Goal: Task Accomplishment & Management: Complete application form

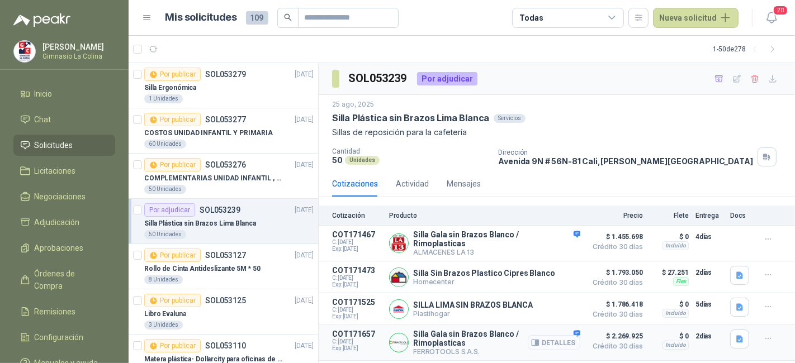
click at [552, 337] on button "Detalles" at bounding box center [554, 342] width 53 height 15
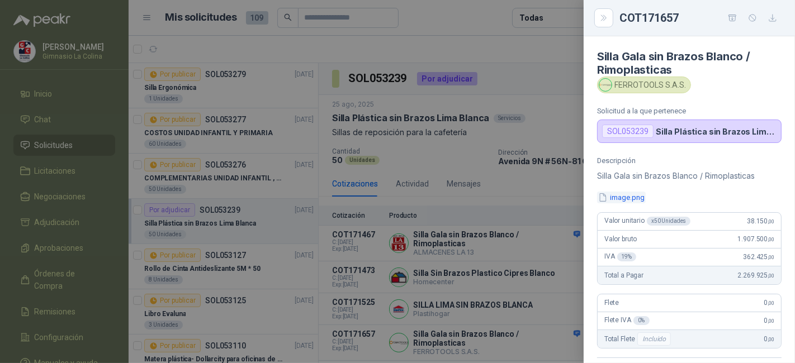
click at [625, 194] on button "image.png" at bounding box center [621, 198] width 49 height 12
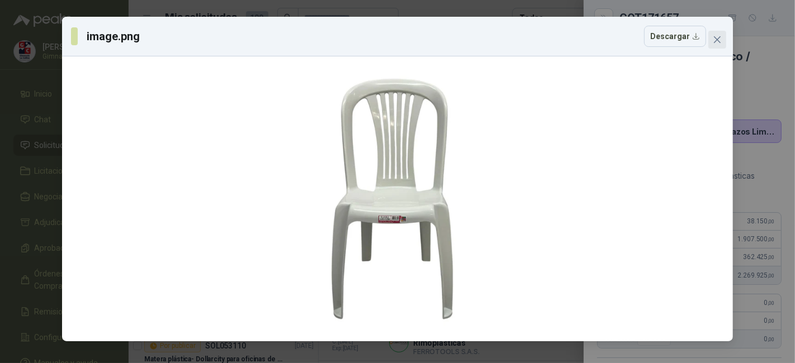
click at [723, 35] on span "Close" at bounding box center [717, 39] width 18 height 9
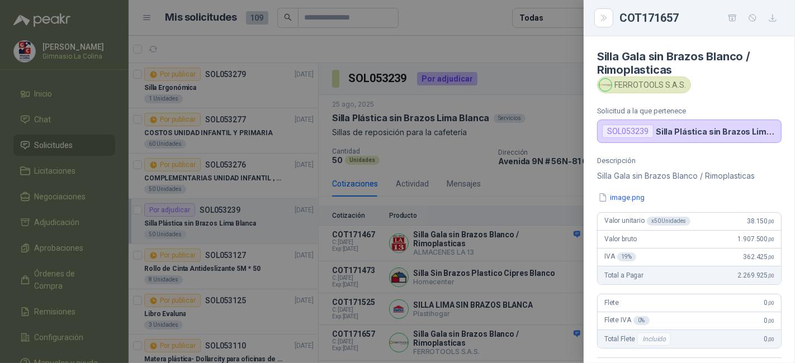
click at [550, 126] on div at bounding box center [397, 181] width 795 height 363
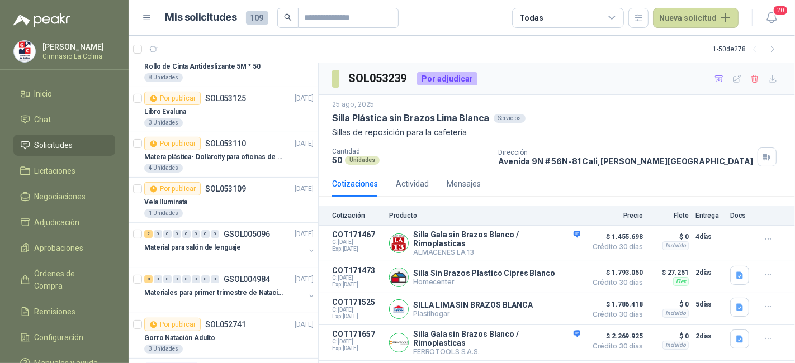
scroll to position [180, 0]
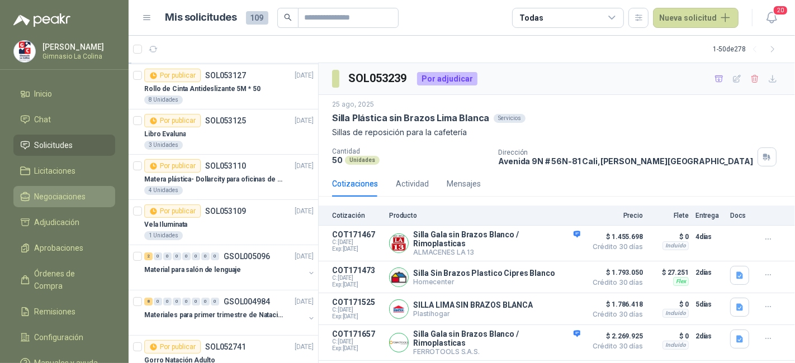
click at [64, 191] on span "Negociaciones" at bounding box center [60, 197] width 51 height 12
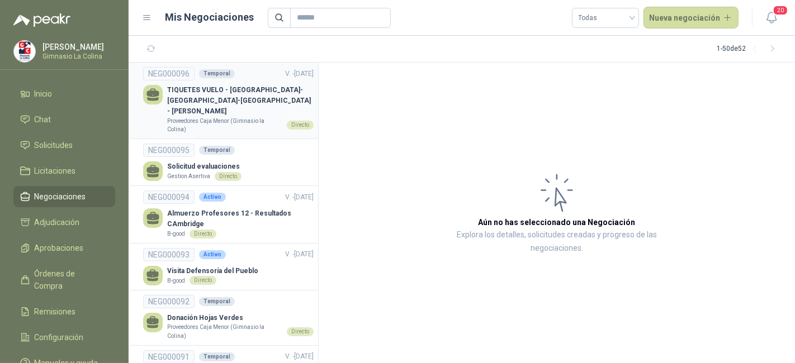
click at [245, 104] on p "TIQUETES VUELO - [GEOGRAPHIC_DATA]-[GEOGRAPHIC_DATA]-[GEOGRAPHIC_DATA] - [PERSO…" at bounding box center [240, 101] width 146 height 32
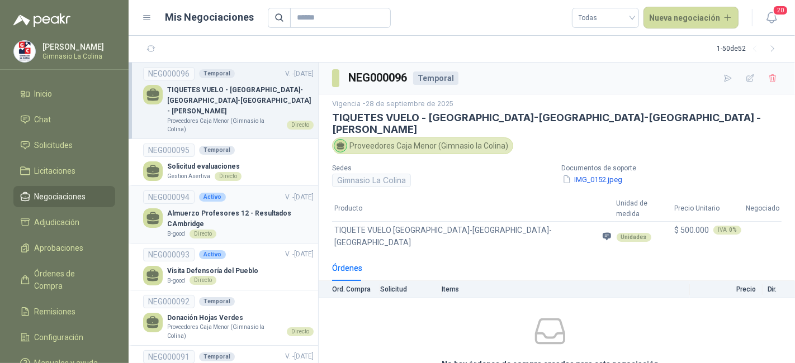
click at [281, 195] on link "NEG000094 Activo V. - [DATE] Almuerzo Profesores 12 - Resultados CAmbridge B-go…" at bounding box center [228, 215] width 170 height 48
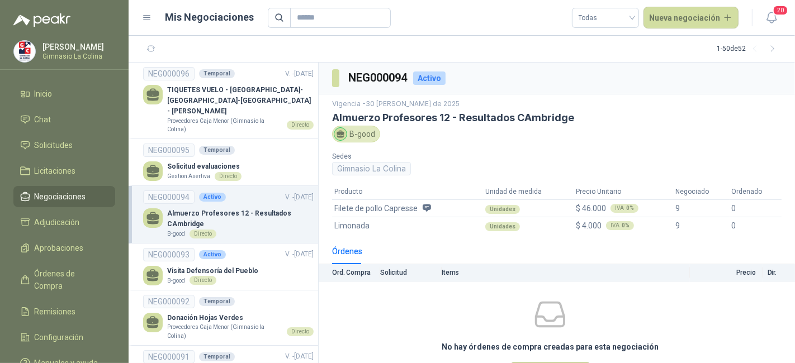
scroll to position [36, 0]
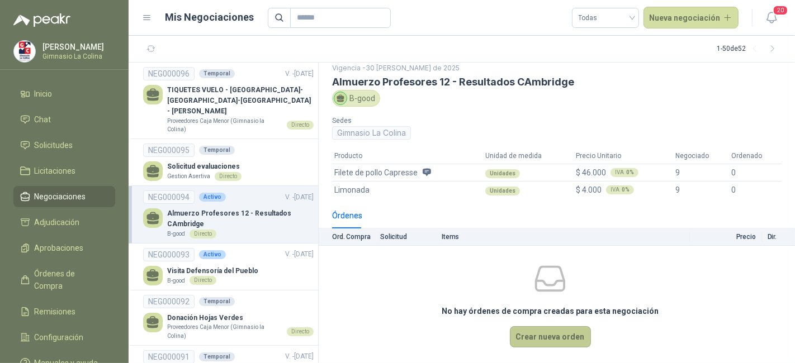
click at [541, 343] on button "Crear nueva orden" at bounding box center [550, 336] width 81 height 21
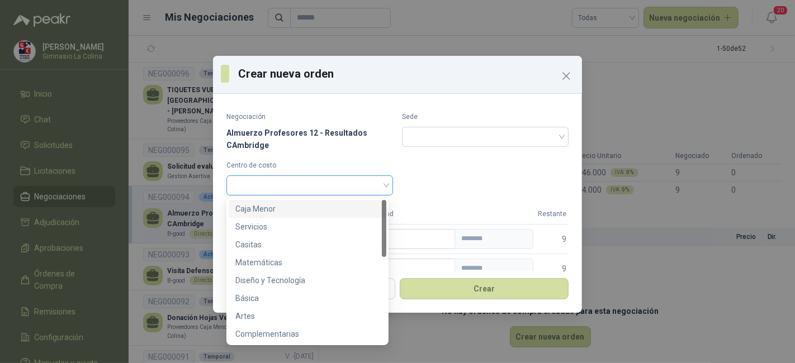
click at [386, 188] on div at bounding box center [309, 185] width 167 height 20
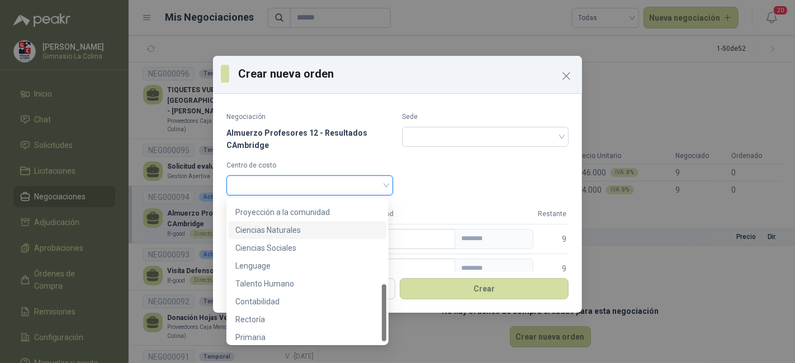
scroll to position [214, 0]
click at [344, 311] on div "Rectoría" at bounding box center [307, 317] width 144 height 12
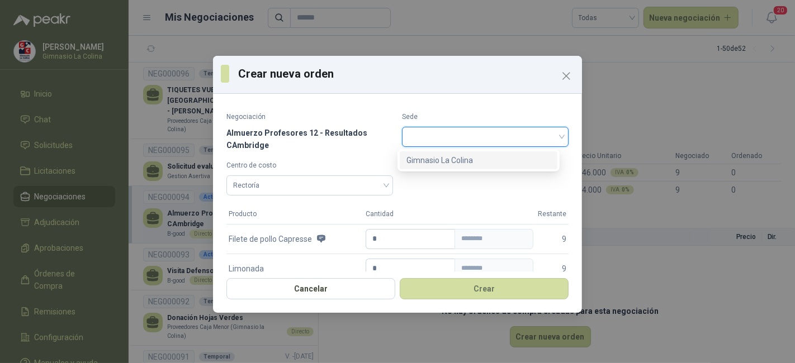
click at [418, 144] on input "search" at bounding box center [484, 135] width 153 height 17
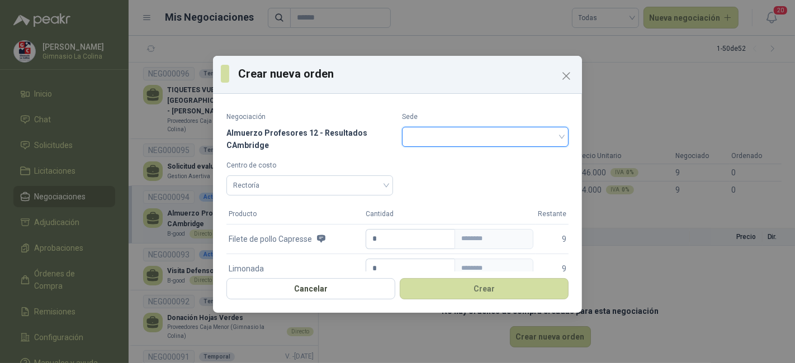
click at [418, 144] on input "search" at bounding box center [484, 135] width 153 height 17
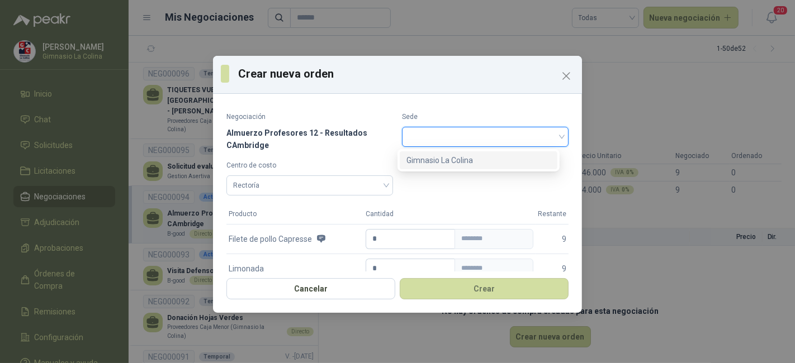
click at [423, 139] on input "search" at bounding box center [484, 135] width 153 height 17
click at [421, 158] on div "Gimnasio La Colina" at bounding box center [478, 160] width 144 height 12
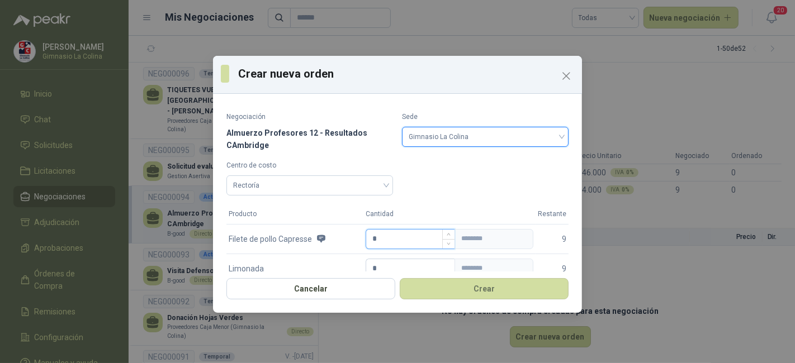
click at [377, 230] on input "*" at bounding box center [410, 239] width 88 height 19
type input "*"
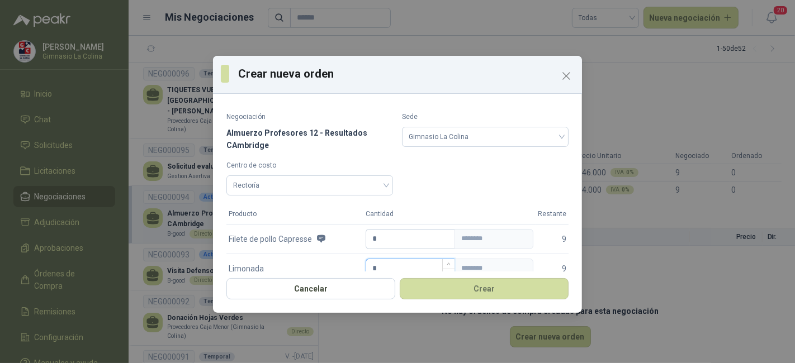
click at [378, 263] on input "*" at bounding box center [410, 268] width 88 height 19
type input "*"
click at [453, 282] on button "Crear" at bounding box center [484, 288] width 169 height 21
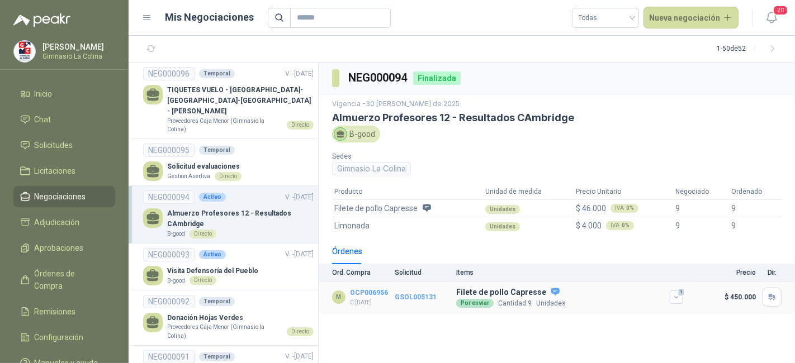
scroll to position [0, 0]
click at [70, 276] on span "Órdenes de Compra" at bounding box center [70, 280] width 70 height 25
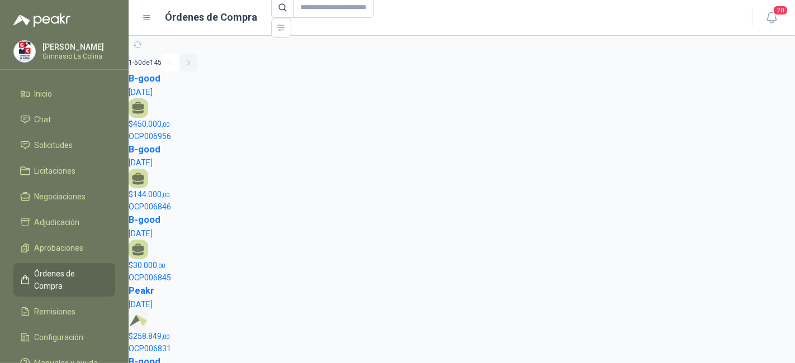
click at [190, 61] on icon "button" at bounding box center [188, 62] width 9 height 9
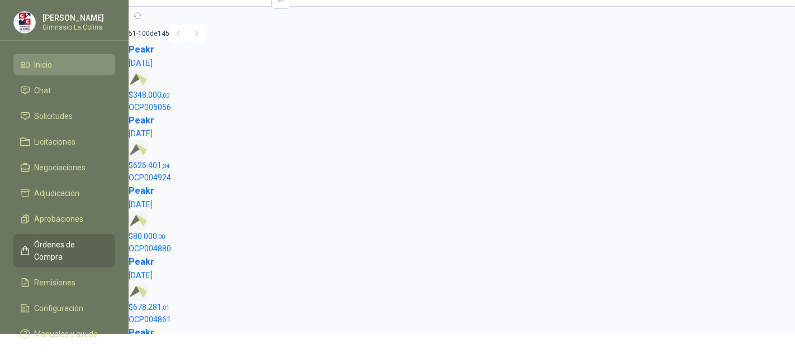
click at [57, 64] on li "Inicio" at bounding box center [64, 65] width 88 height 12
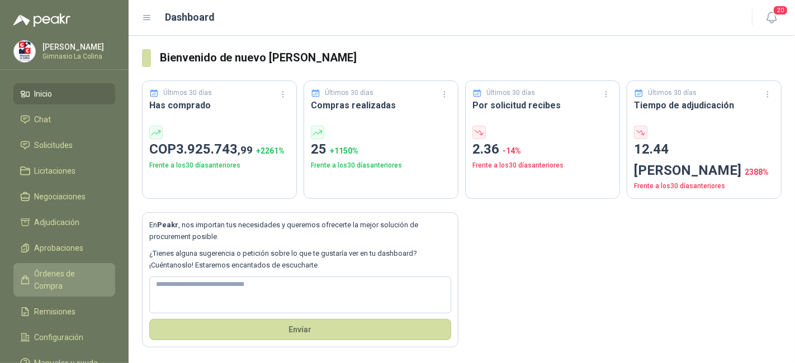
click at [75, 281] on link "Órdenes de Compra" at bounding box center [64, 280] width 102 height 34
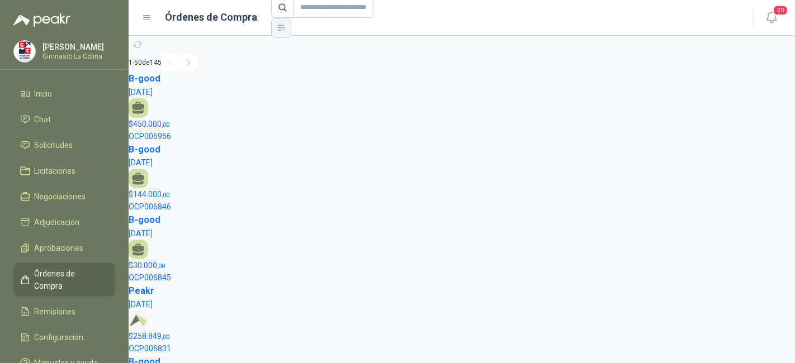
click at [281, 25] on icon "button" at bounding box center [280, 27] width 9 height 9
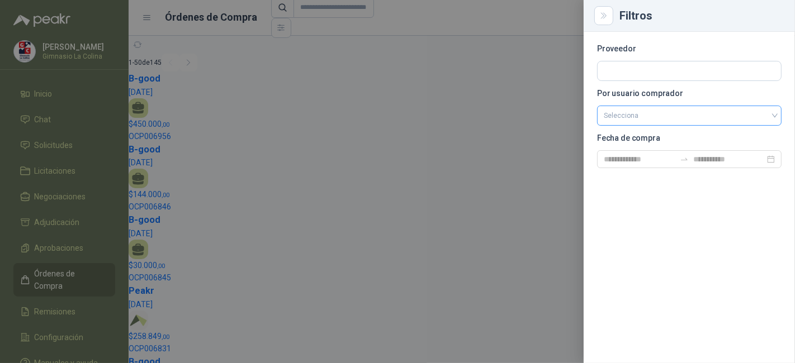
click at [620, 115] on input "search" at bounding box center [689, 114] width 171 height 17
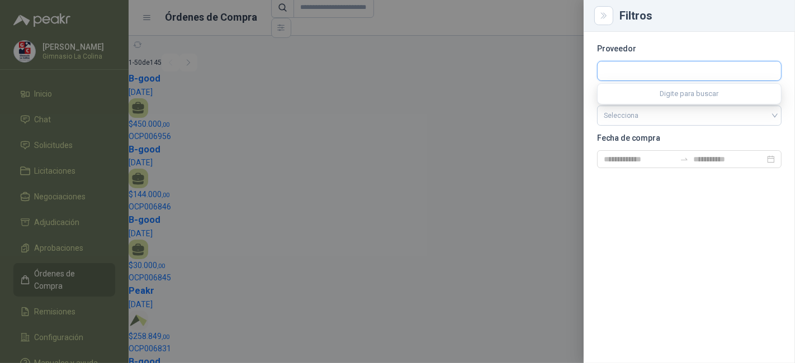
click at [633, 62] on input "text" at bounding box center [688, 70] width 183 height 19
type input "**"
click at [671, 98] on span "NIT : 94324074" at bounding box center [662, 101] width 36 height 6
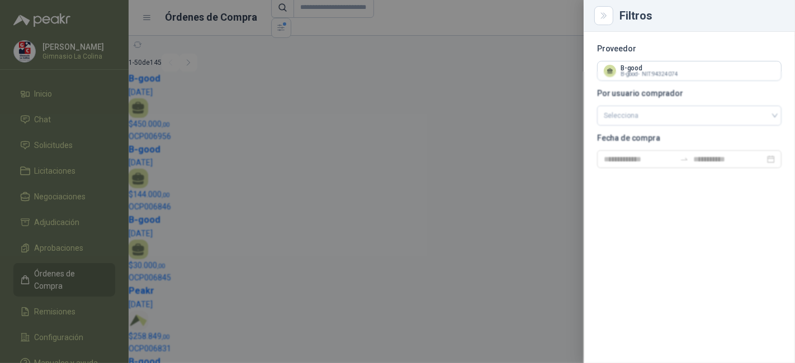
scroll to position [29, 0]
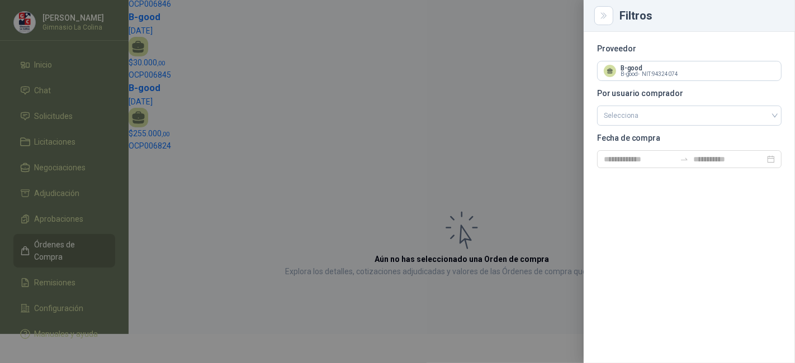
click at [235, 98] on div at bounding box center [397, 181] width 795 height 363
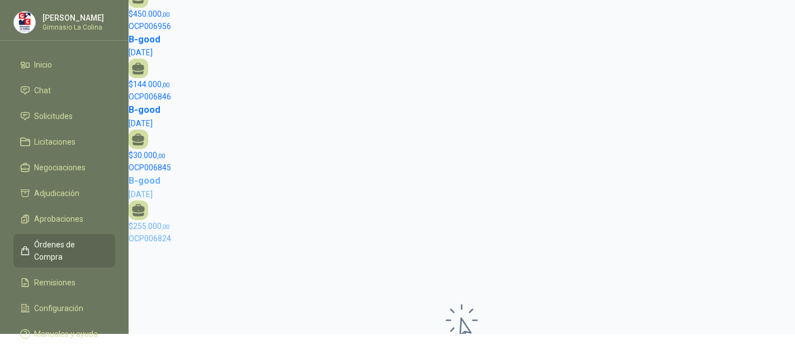
scroll to position [0, 0]
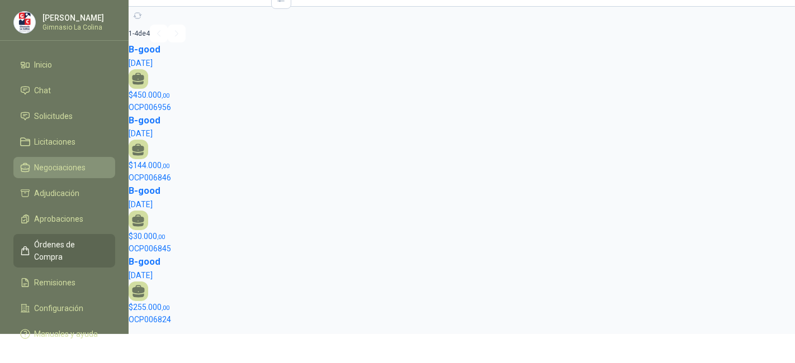
click at [63, 173] on link "Negociaciones" at bounding box center [64, 167] width 102 height 21
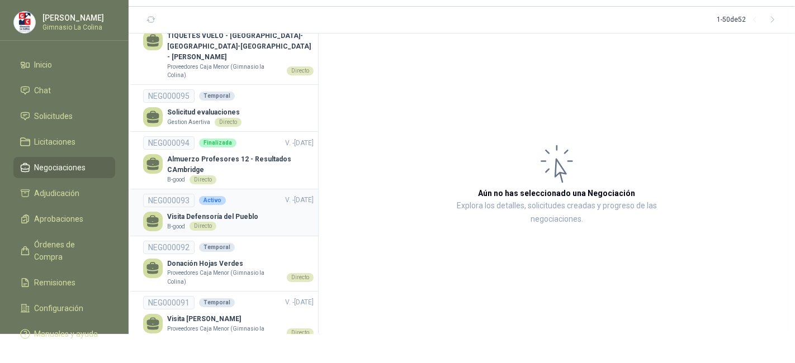
scroll to position [25, 0]
click at [212, 212] on p "Visita Defensoría del Pueblo" at bounding box center [212, 217] width 91 height 11
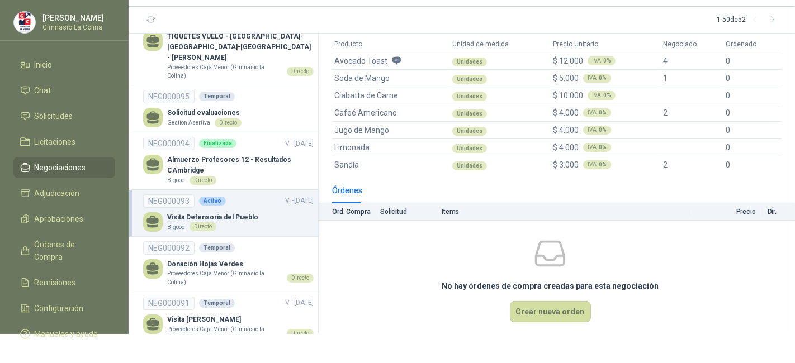
scroll to position [121, 0]
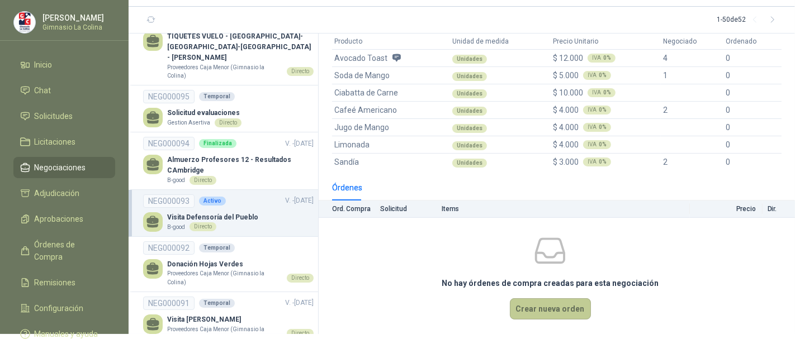
click at [546, 312] on button "Crear nueva orden" at bounding box center [550, 308] width 81 height 21
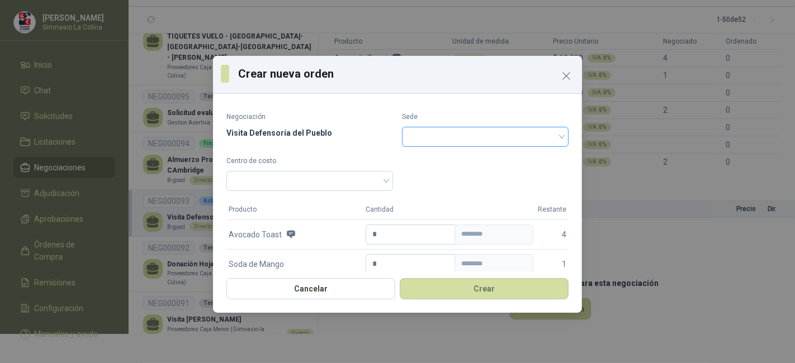
click at [513, 127] on input "search" at bounding box center [484, 135] width 153 height 17
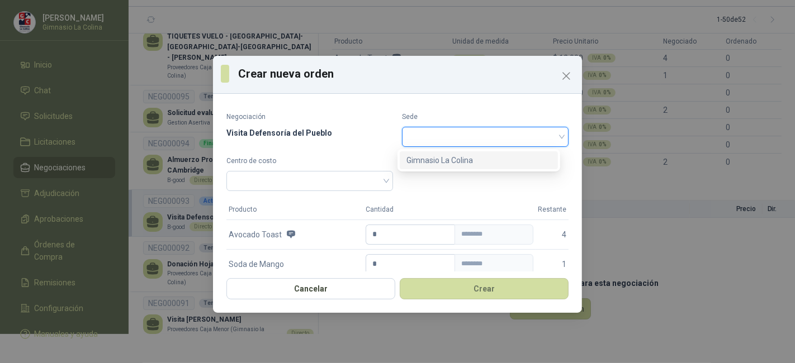
click at [511, 154] on div "Gimnasio La Colina" at bounding box center [478, 160] width 144 height 12
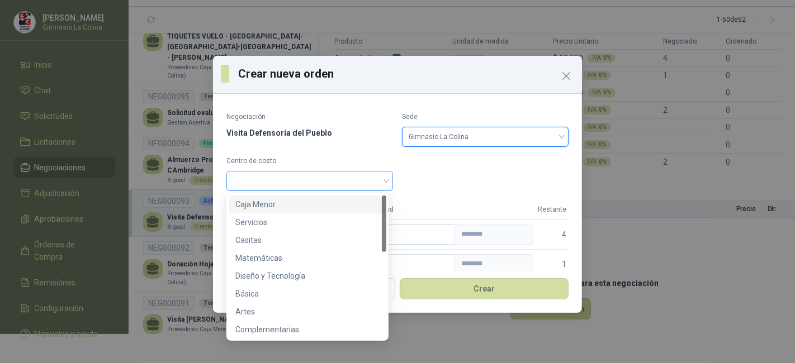
click at [381, 177] on span at bounding box center [309, 181] width 153 height 17
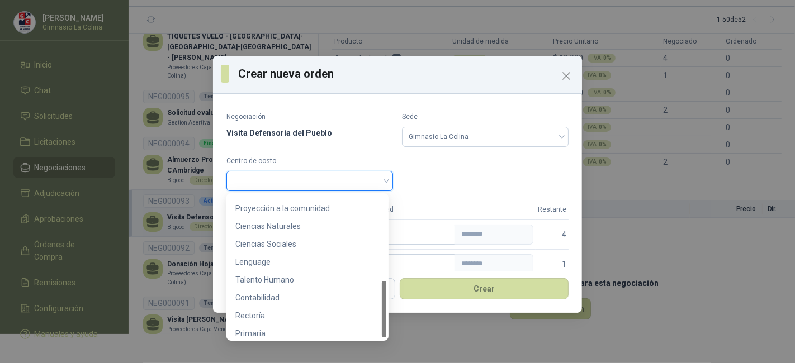
scroll to position [214, 0]
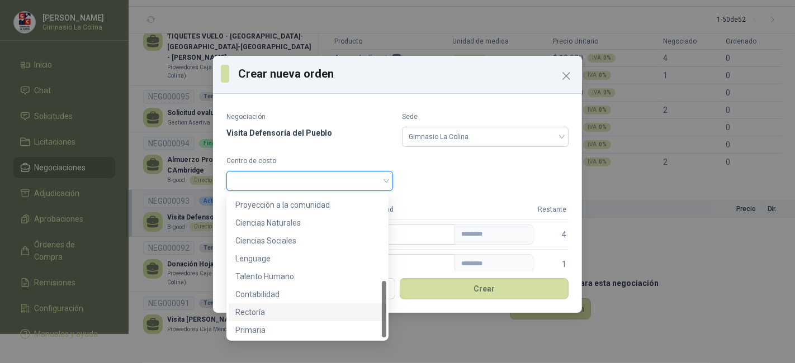
click at [349, 315] on div "Rectoría" at bounding box center [307, 312] width 144 height 12
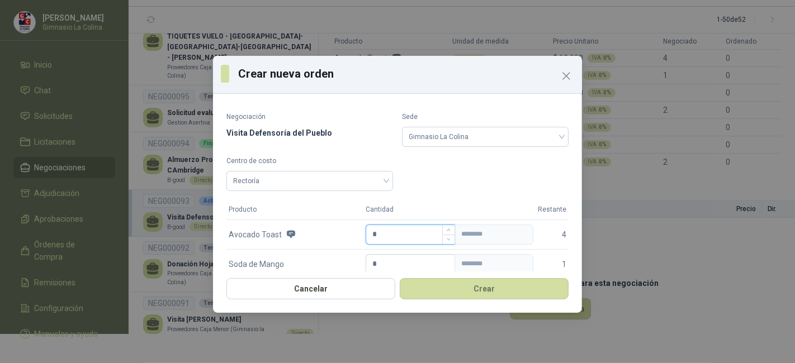
click at [390, 233] on input "*" at bounding box center [410, 234] width 88 height 19
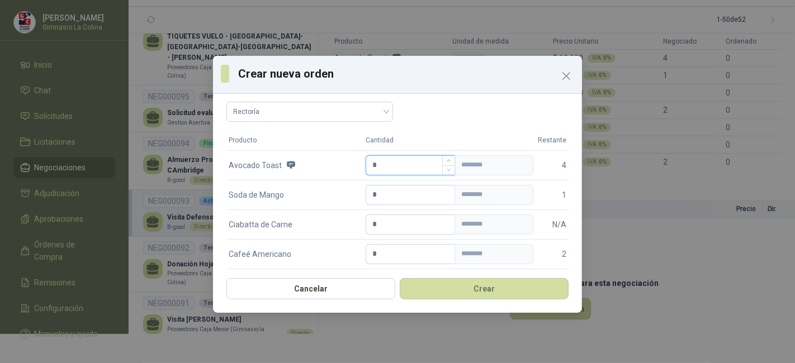
scroll to position [70, 0]
type input "*"
click at [386, 194] on input "*" at bounding box center [410, 193] width 88 height 19
type input "*"
click at [373, 248] on input "*" at bounding box center [410, 253] width 88 height 19
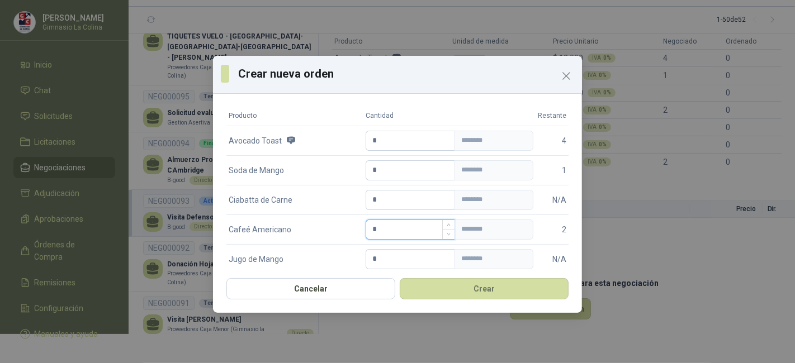
scroll to position [96, 0]
type input "*"
click at [383, 190] on input "*" at bounding box center [410, 198] width 88 height 19
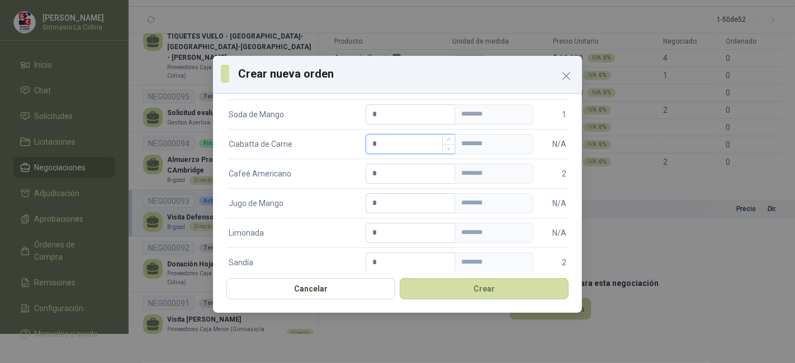
scroll to position [169, 0]
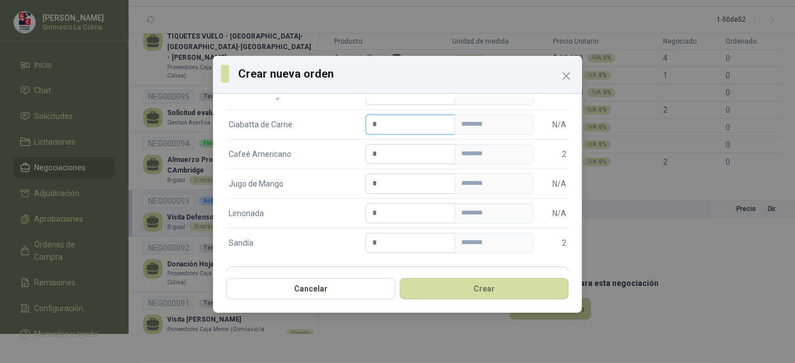
type input "*"
drag, startPoint x: 381, startPoint y: 172, endPoint x: 377, endPoint y: 182, distance: 10.6
click at [377, 182] on td "* ********" at bounding box center [449, 184] width 172 height 30
click at [377, 182] on input "*" at bounding box center [410, 183] width 88 height 19
type input "*"
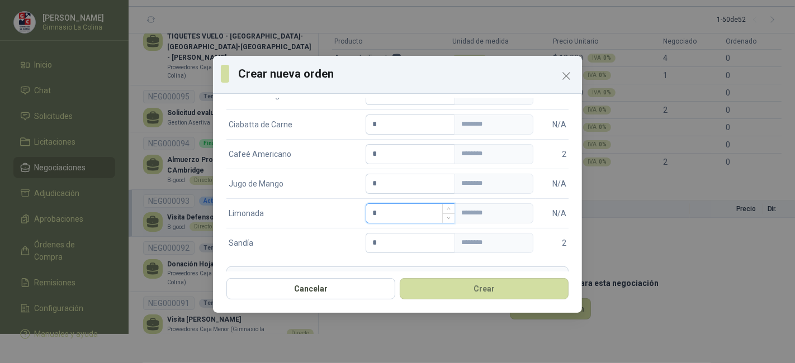
click at [386, 212] on input "*" at bounding box center [410, 213] width 88 height 19
type input "*"
click at [389, 237] on input "*" at bounding box center [410, 243] width 88 height 19
type input "*"
click at [443, 289] on button "Crear" at bounding box center [484, 288] width 169 height 21
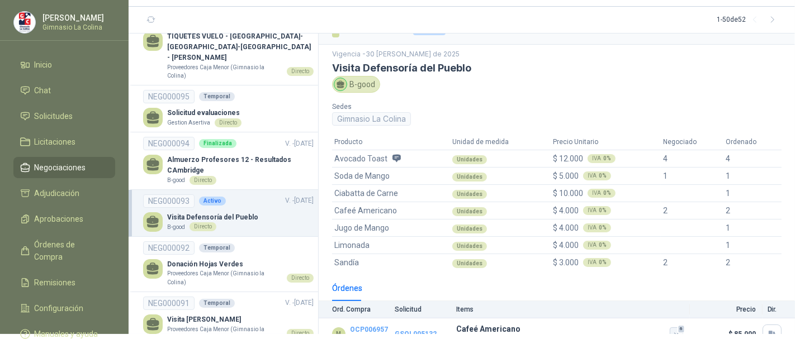
scroll to position [23, 0]
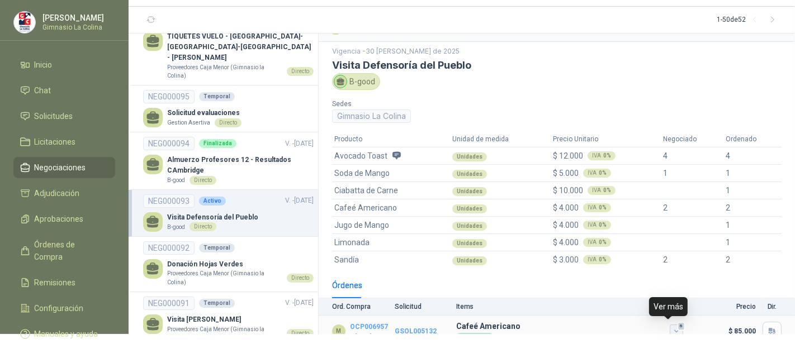
click at [672, 332] on icon "button" at bounding box center [676, 331] width 9 height 9
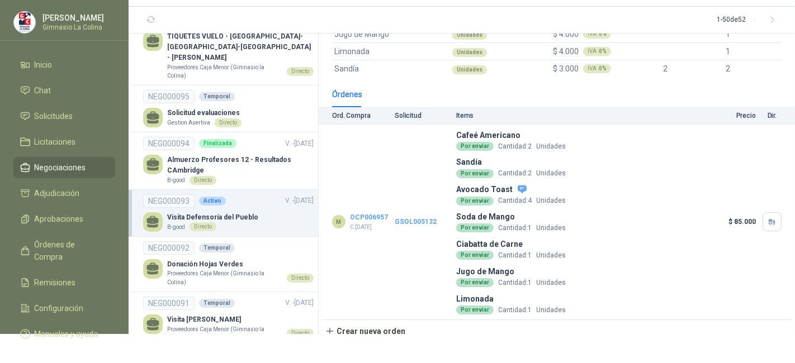
scroll to position [221, 0]
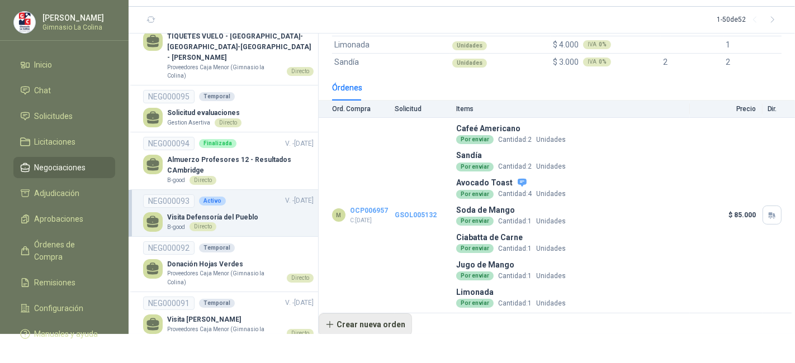
click at [397, 322] on button "Crear nueva orden" at bounding box center [365, 324] width 93 height 22
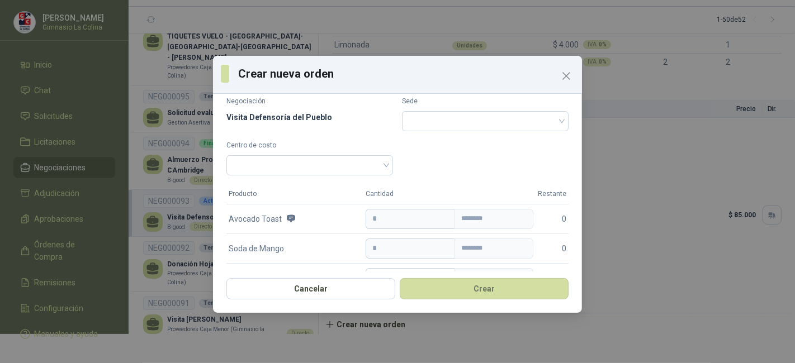
scroll to position [0, 0]
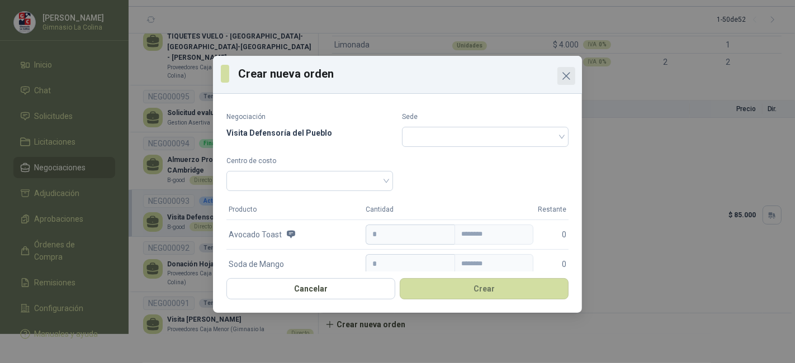
click at [559, 71] on span "Close" at bounding box center [566, 75] width 18 height 13
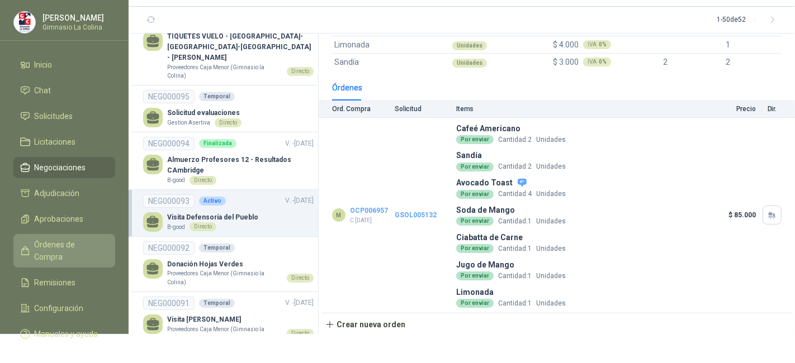
click at [73, 251] on link "Órdenes de Compra" at bounding box center [64, 251] width 102 height 34
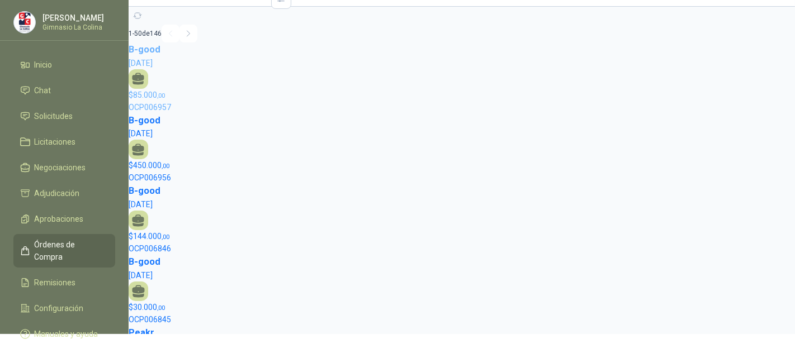
click at [141, 74] on icon at bounding box center [138, 79] width 15 height 15
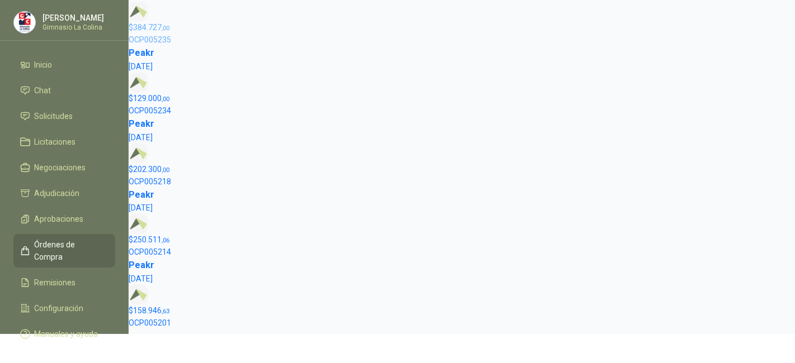
click at [151, 42] on span "OCP005235" at bounding box center [150, 39] width 42 height 9
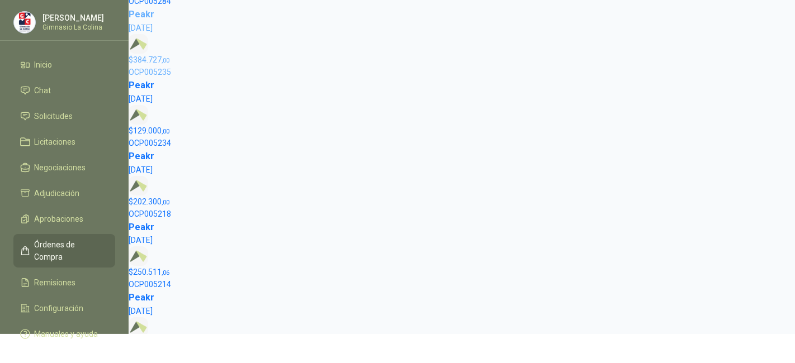
scroll to position [3219, 0]
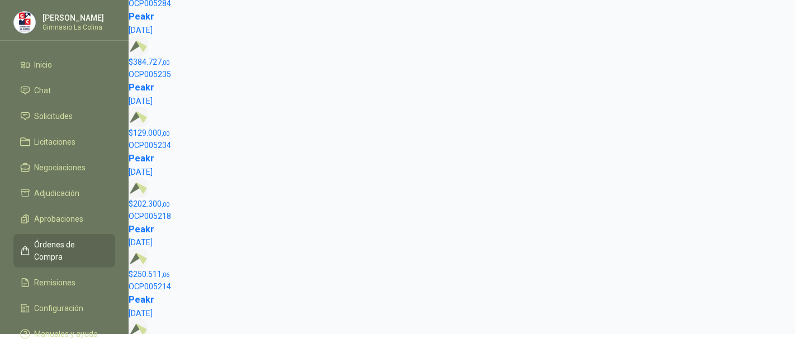
click at [115, 37] on div "[PERSON_NAME] La [PERSON_NAME]" at bounding box center [64, 26] width 129 height 30
click at [110, 59] on link "Inicio" at bounding box center [64, 64] width 102 height 21
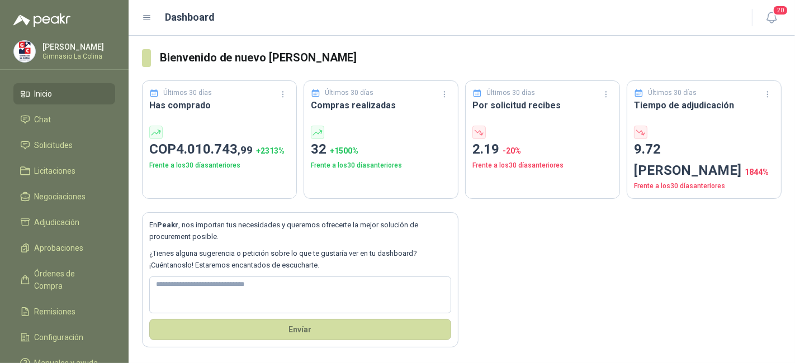
click at [81, 284] on ul "Inicio Chat Solicitudes Licitaciones Negociaciones Adjudicación Aprobaciones Ór…" at bounding box center [64, 230] width 129 height 295
click at [84, 275] on span "Órdenes de Compra" at bounding box center [70, 280] width 70 height 25
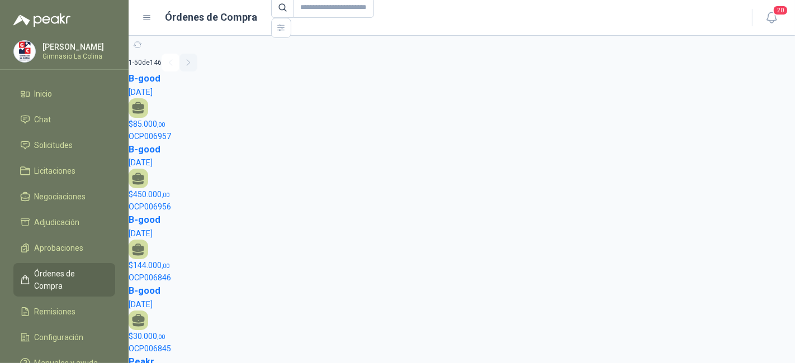
click at [193, 66] on icon "button" at bounding box center [188, 62] width 9 height 9
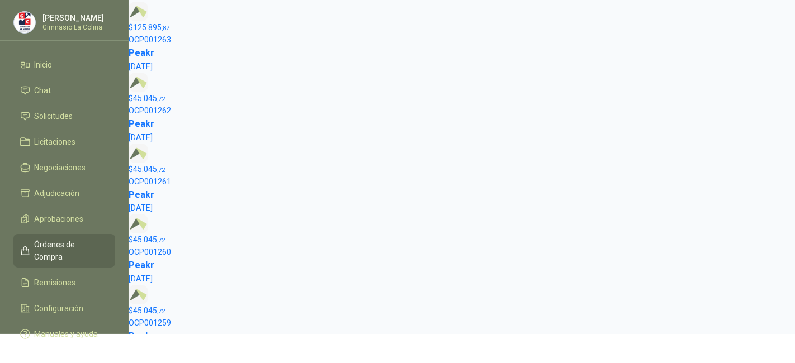
scroll to position [3431, 0]
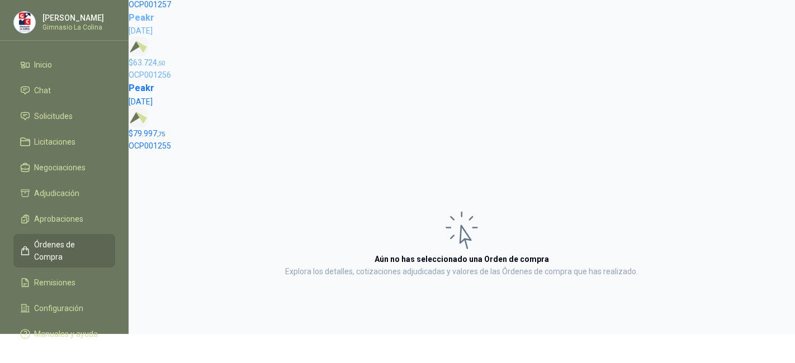
click at [154, 75] on span "OCP001256" at bounding box center [150, 74] width 42 height 9
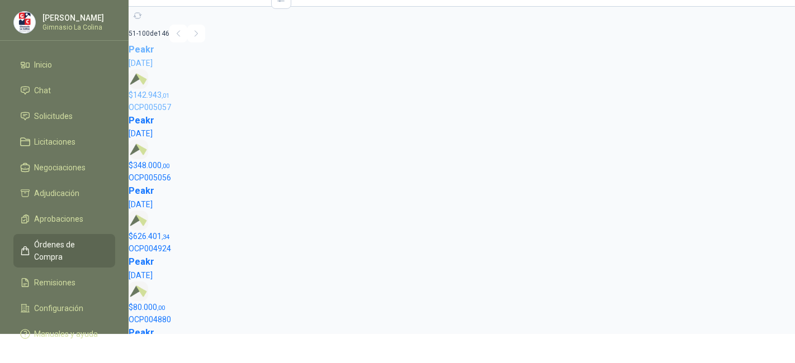
click at [164, 98] on span ",01" at bounding box center [165, 95] width 8 height 7
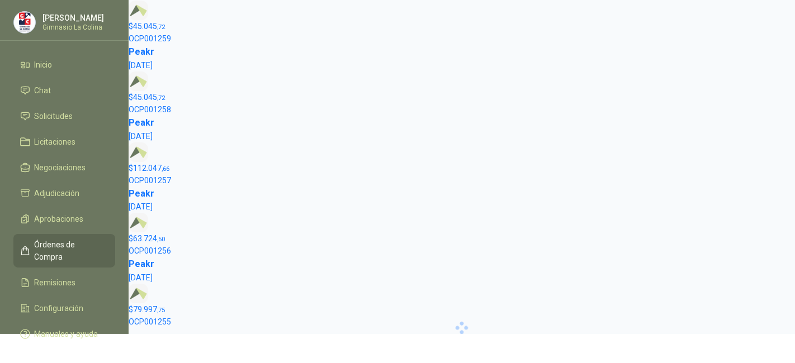
scroll to position [3254, 0]
click at [159, 42] on span "OCP001259" at bounding box center [150, 39] width 42 height 9
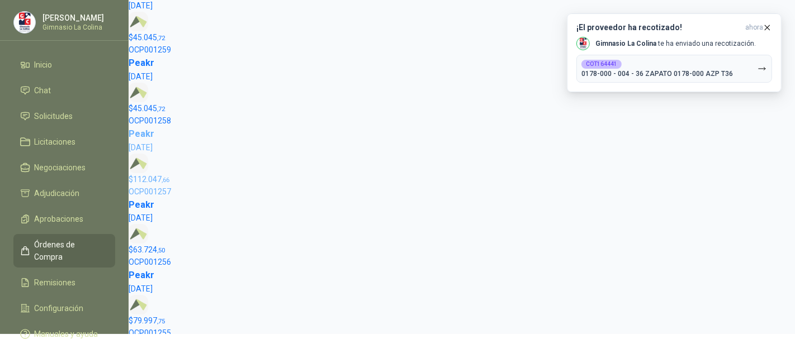
scroll to position [3244, 0]
click at [145, 183] on p "$ 112.047 ,66" at bounding box center [462, 179] width 666 height 12
click at [766, 28] on icon "button" at bounding box center [767, 27] width 4 height 4
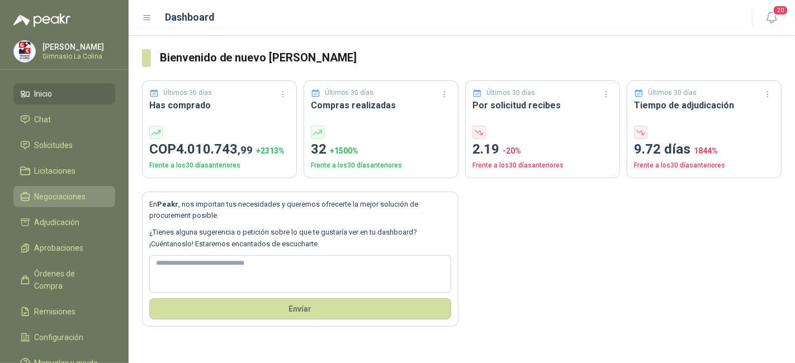
click at [76, 197] on span "Negociaciones" at bounding box center [60, 197] width 51 height 12
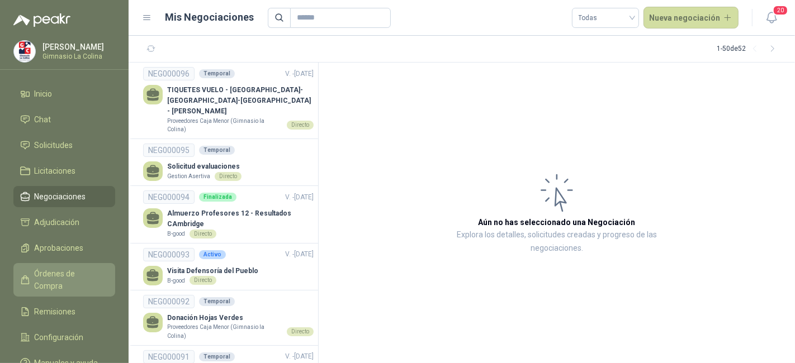
click at [72, 277] on span "Órdenes de Compra" at bounding box center [70, 280] width 70 height 25
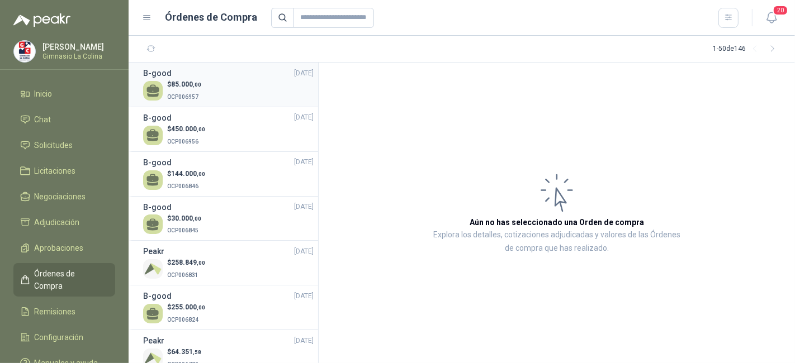
click at [208, 79] on div "B-good 26/08/25" at bounding box center [228, 73] width 170 height 12
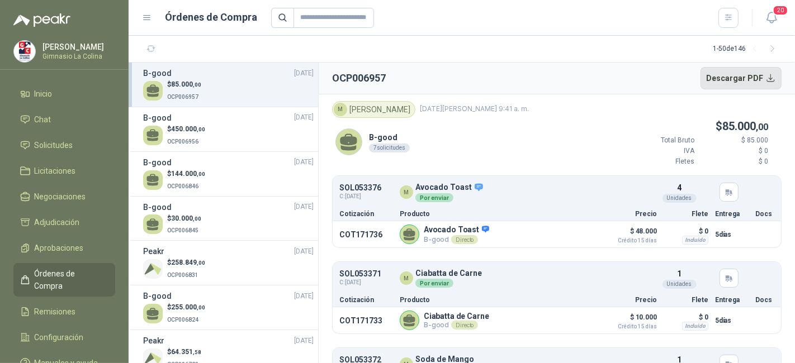
click at [753, 85] on button "Descargar PDF" at bounding box center [741, 78] width 82 height 22
click at [232, 119] on div "B-good 26/08/25" at bounding box center [228, 118] width 170 height 12
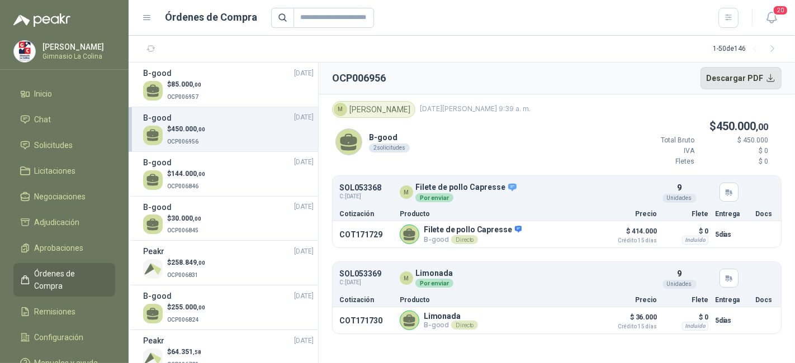
click at [728, 77] on button "Descargar PDF" at bounding box center [741, 78] width 82 height 22
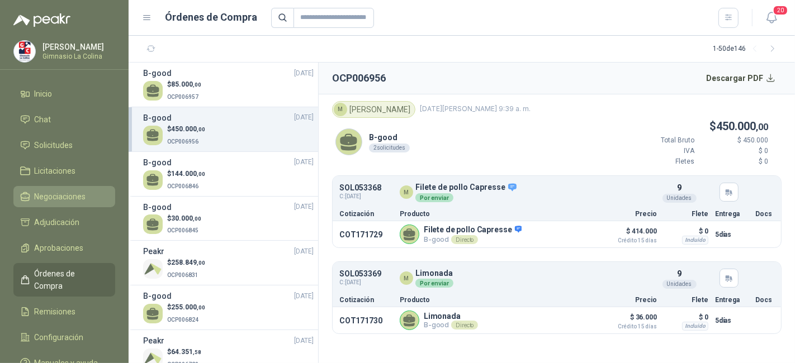
click at [74, 196] on span "Negociaciones" at bounding box center [60, 197] width 51 height 12
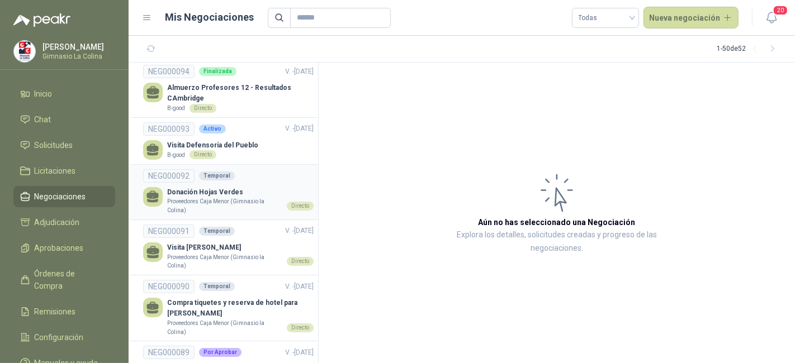
scroll to position [126, 0]
click at [255, 150] on li "NEG000093 Activo V. - [DATE] Visita Defensoría del Pueblo B-good Directo" at bounding box center [223, 140] width 189 height 47
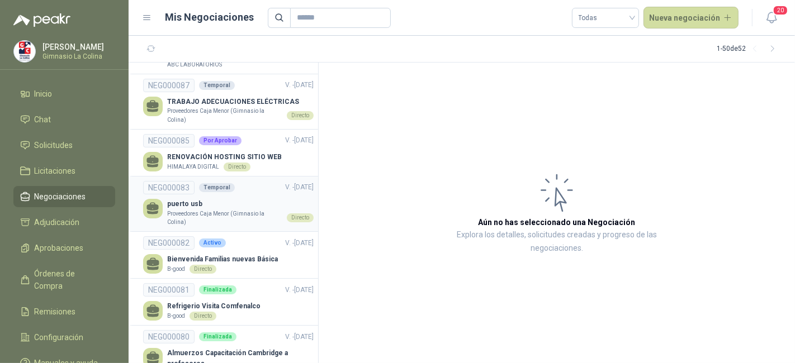
scroll to position [452, 0]
click at [262, 253] on p "Bienvenida Familias nuevas Básica" at bounding box center [222, 258] width 111 height 11
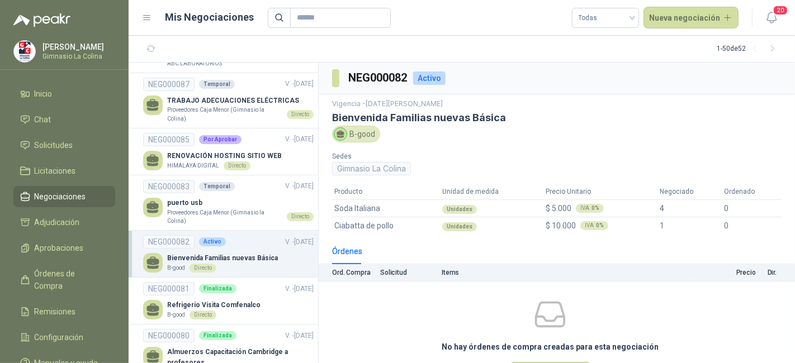
scroll to position [36, 0]
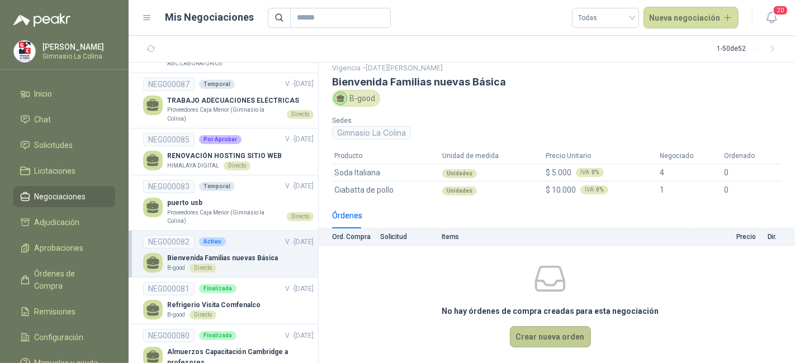
click at [510, 334] on button "Crear nueva orden" at bounding box center [550, 336] width 81 height 21
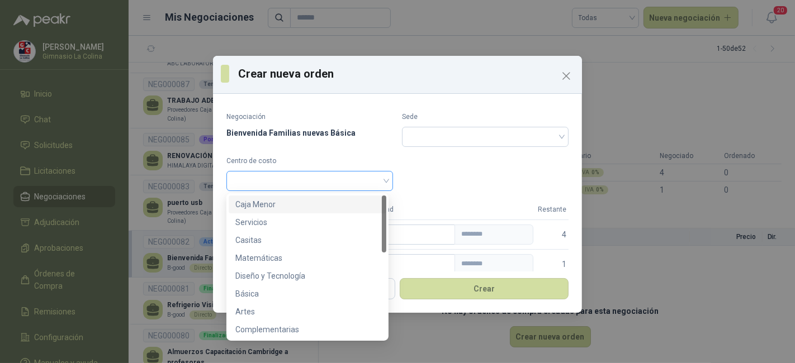
click at [377, 182] on span at bounding box center [309, 181] width 153 height 17
click at [352, 297] on div "Básica" at bounding box center [307, 294] width 144 height 12
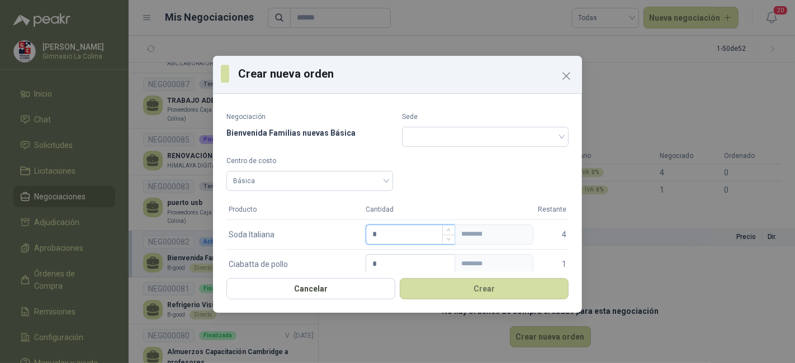
click at [388, 239] on input "*" at bounding box center [410, 234] width 88 height 19
type input "*"
click at [391, 263] on input "*" at bounding box center [410, 264] width 88 height 19
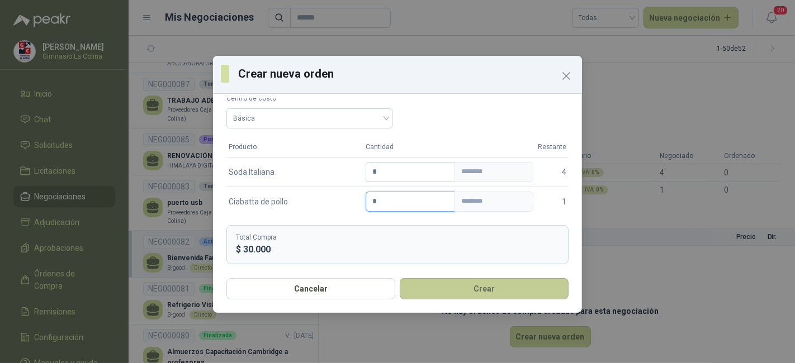
type input "*"
click at [444, 293] on button "Crear" at bounding box center [484, 288] width 169 height 21
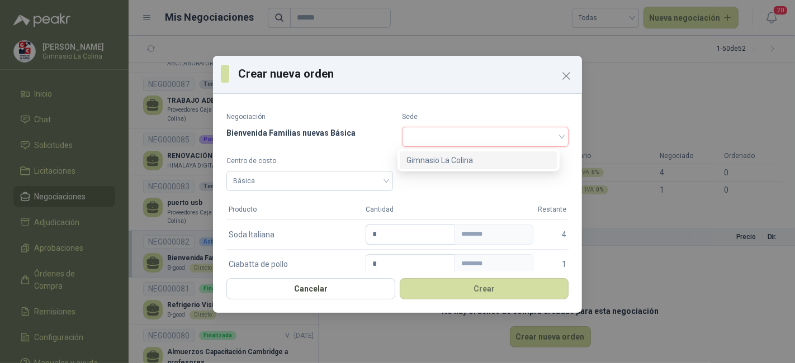
click at [427, 127] on input "search" at bounding box center [484, 135] width 153 height 17
click at [433, 159] on div "Gimnasio La Colina" at bounding box center [478, 160] width 144 height 12
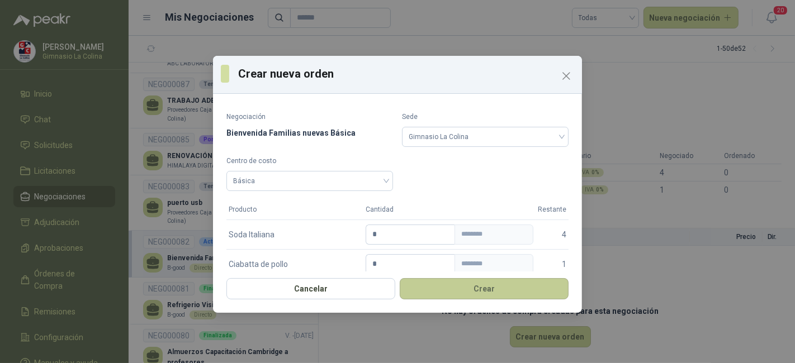
click at [473, 293] on button "Crear" at bounding box center [484, 288] width 169 height 21
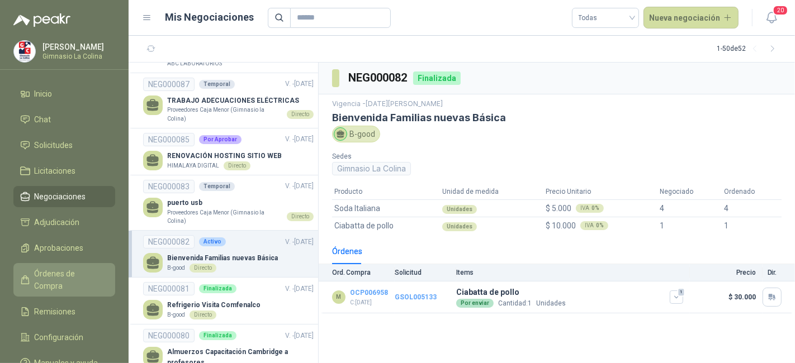
click at [88, 270] on span "Órdenes de Compra" at bounding box center [70, 280] width 70 height 25
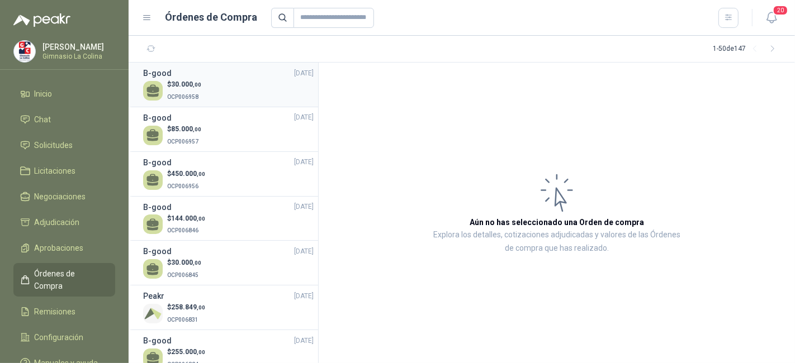
click at [180, 89] on p "$ 30.000 ,00" at bounding box center [184, 84] width 34 height 11
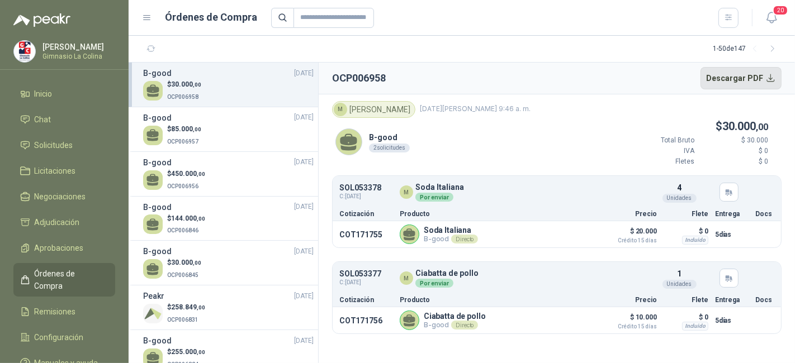
click at [725, 78] on button "Descargar PDF" at bounding box center [741, 78] width 82 height 22
